Goal: Information Seeking & Learning: Learn about a topic

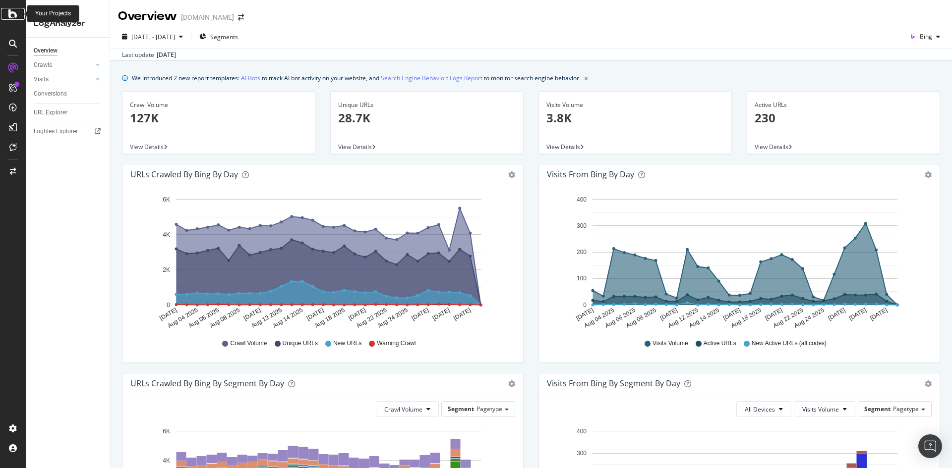
click at [16, 14] on icon at bounding box center [12, 14] width 9 height 12
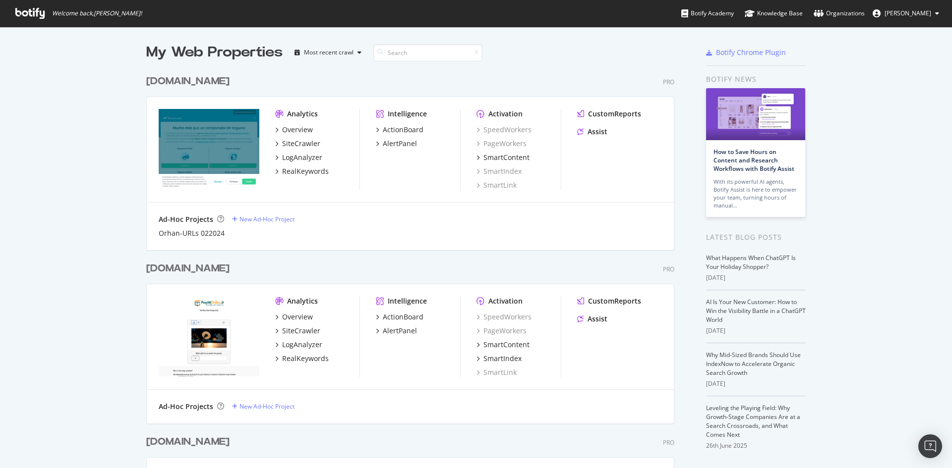
scroll to position [461, 937]
click at [301, 160] on div "LogAnalyzer" at bounding box center [302, 158] width 40 height 10
